Goal: Navigation & Orientation: Find specific page/section

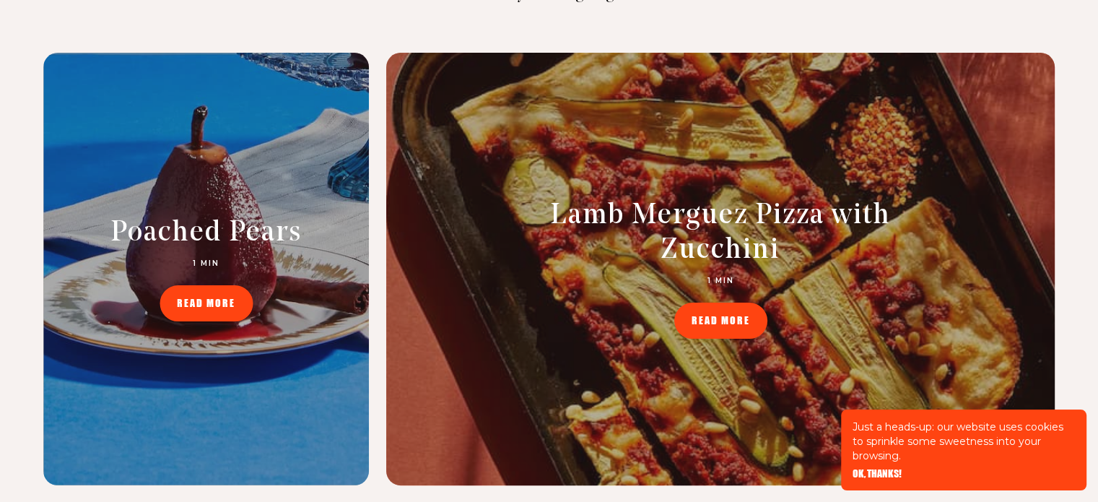
scroll to position [5766, 0]
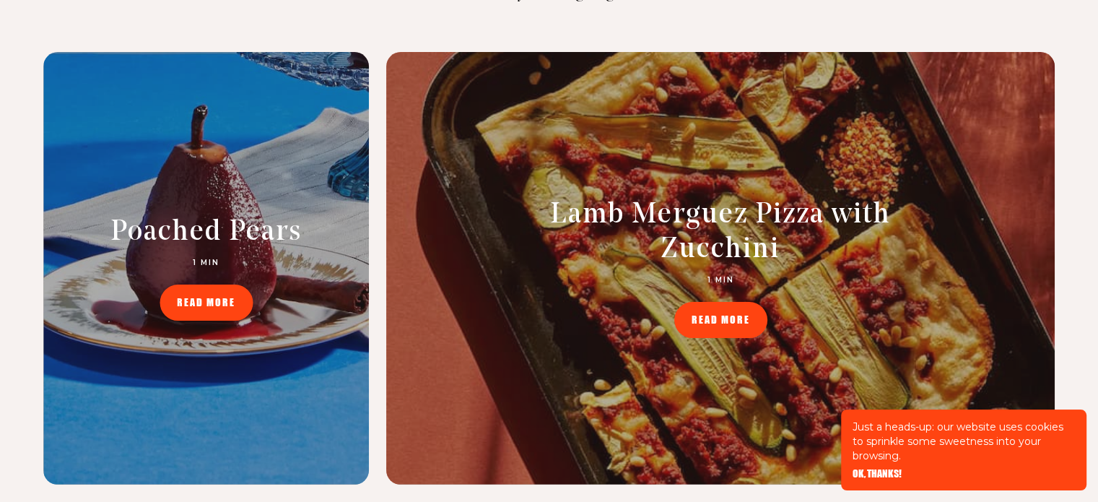
click at [895, 469] on span "OK, THANKS!" at bounding box center [877, 464] width 49 height 10
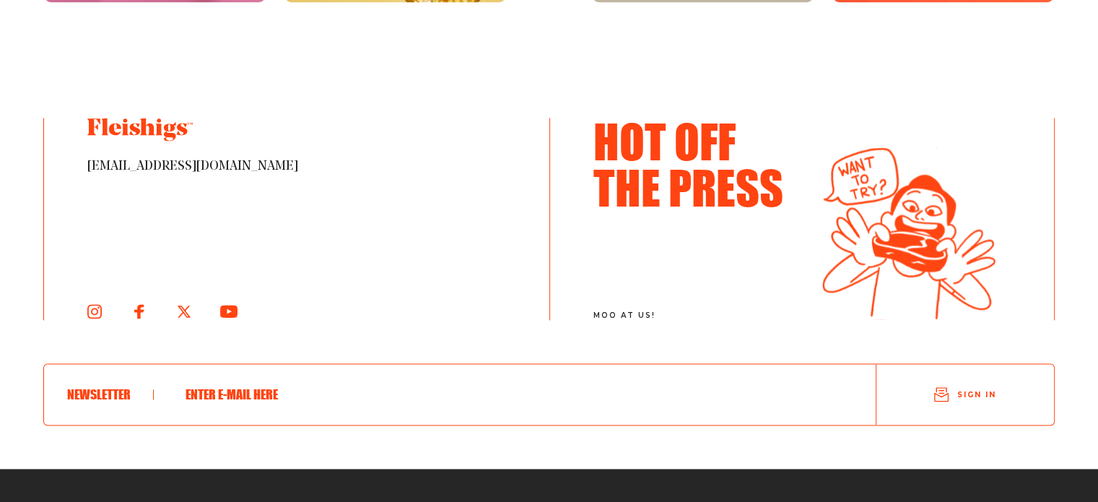
scroll to position [7689, 0]
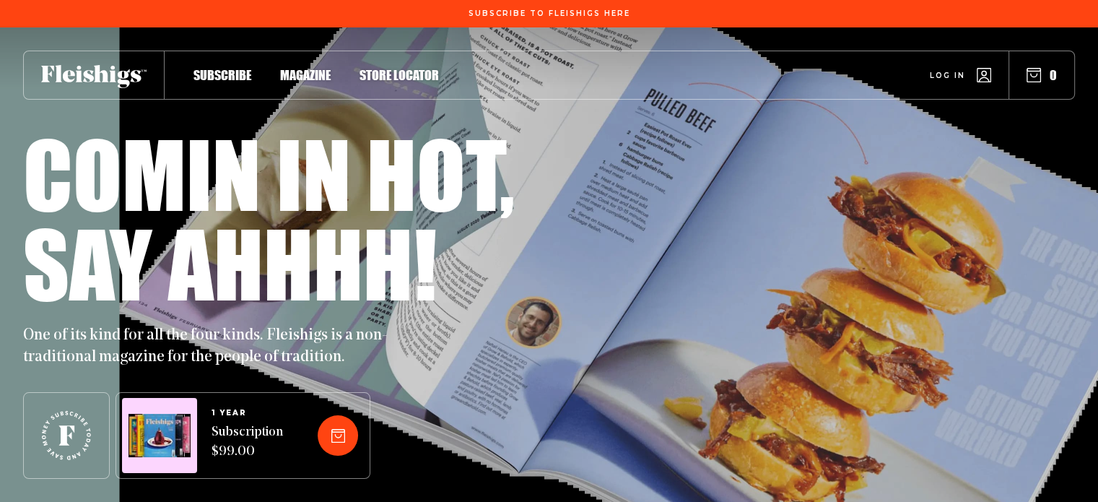
click at [313, 68] on span "Magazine" at bounding box center [305, 60] width 51 height 16
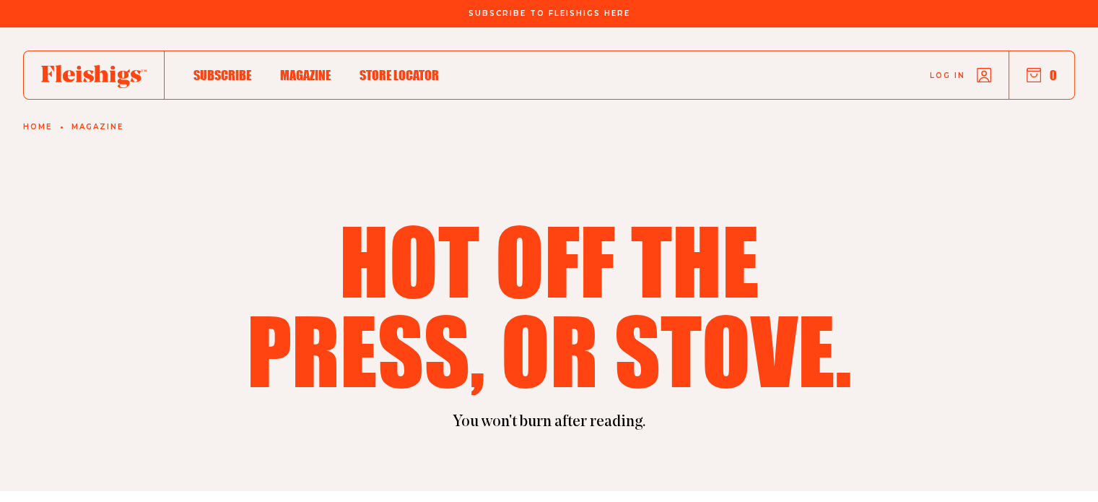
click at [87, 68] on icon at bounding box center [93, 76] width 105 height 23
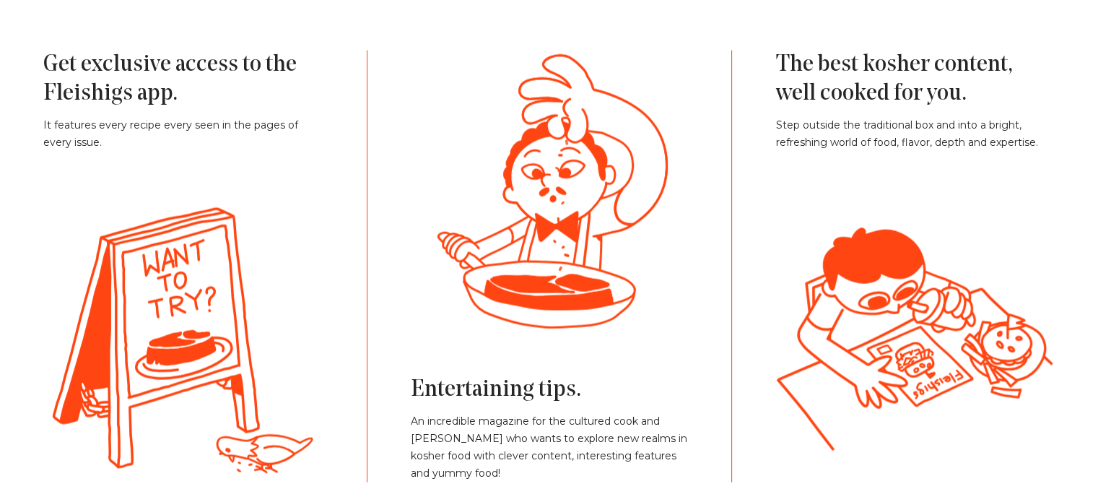
scroll to position [3162, 0]
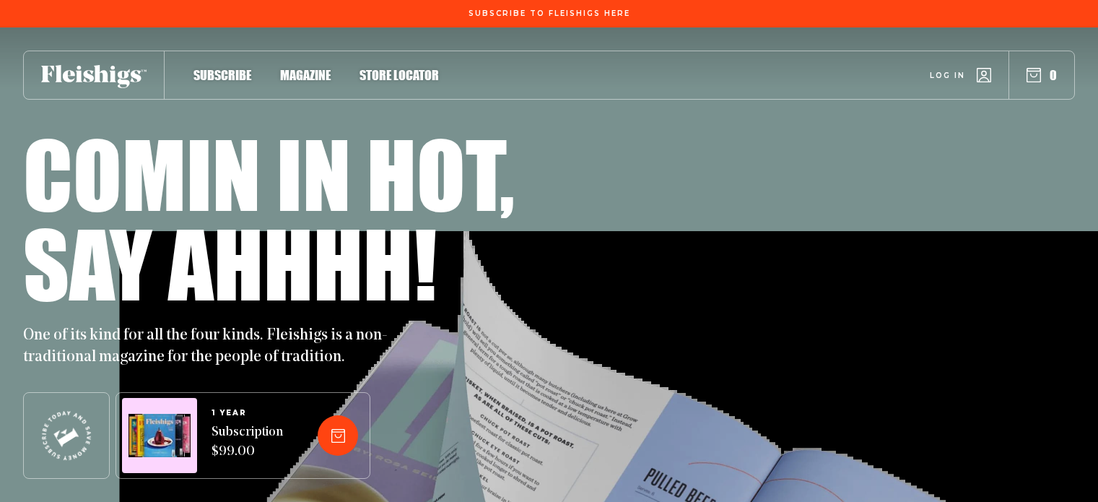
scroll to position [3162, 0]
